Goal: Transaction & Acquisition: Purchase product/service

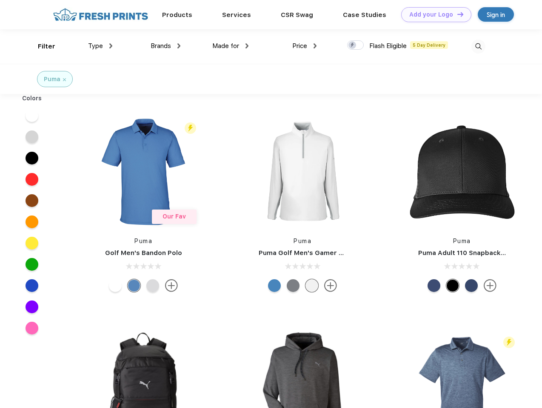
click at [433, 14] on link "Add your Logo Design Tool" at bounding box center [436, 14] width 70 height 15
click at [0, 0] on div "Design Tool" at bounding box center [0, 0] width 0 height 0
click at [456, 14] on link "Add your Logo Design Tool" at bounding box center [436, 14] width 70 height 15
click at [41, 46] on div "Filter" at bounding box center [46, 47] width 17 height 10
click at [100, 46] on span "Type" at bounding box center [95, 46] width 15 height 8
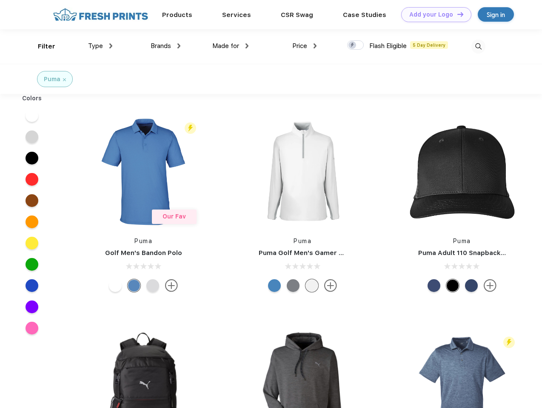
click at [165, 46] on span "Brands" at bounding box center [161, 46] width 20 height 8
click at [231, 46] on span "Made for" at bounding box center [225, 46] width 27 height 8
click at [305, 46] on span "Price" at bounding box center [299, 46] width 15 height 8
click at [356, 46] on div at bounding box center [355, 44] width 17 height 9
click at [353, 46] on input "checkbox" at bounding box center [350, 43] width 6 height 6
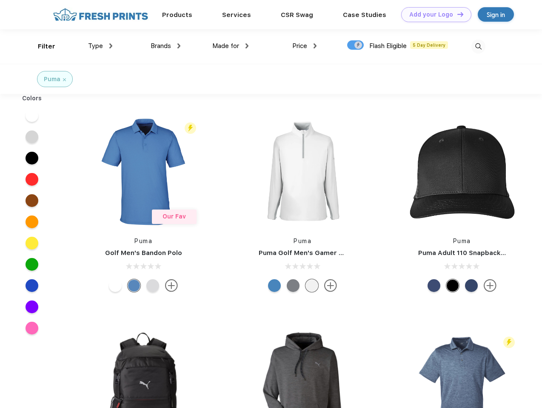
click at [478, 46] on img at bounding box center [478, 47] width 14 height 14
